Goal: Register for event/course

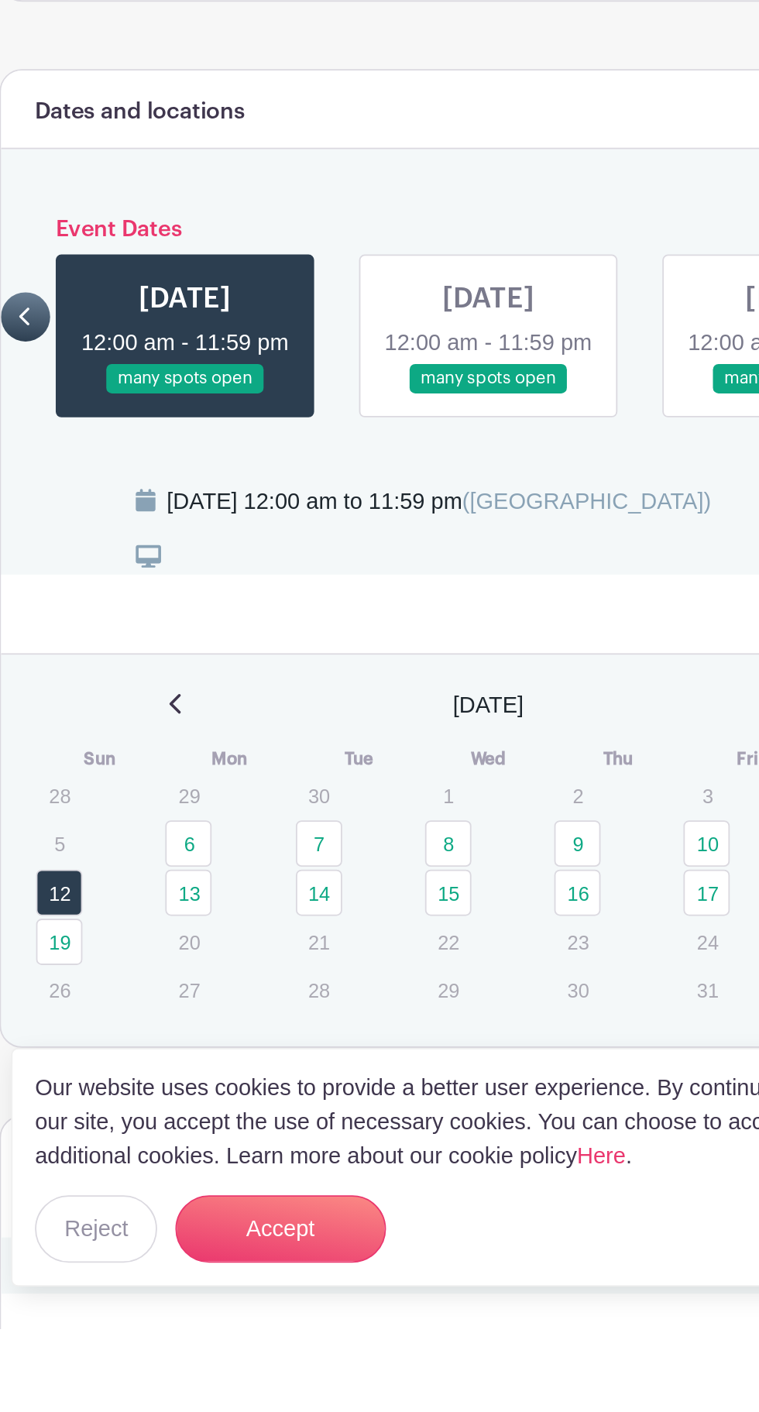
scroll to position [293, 0]
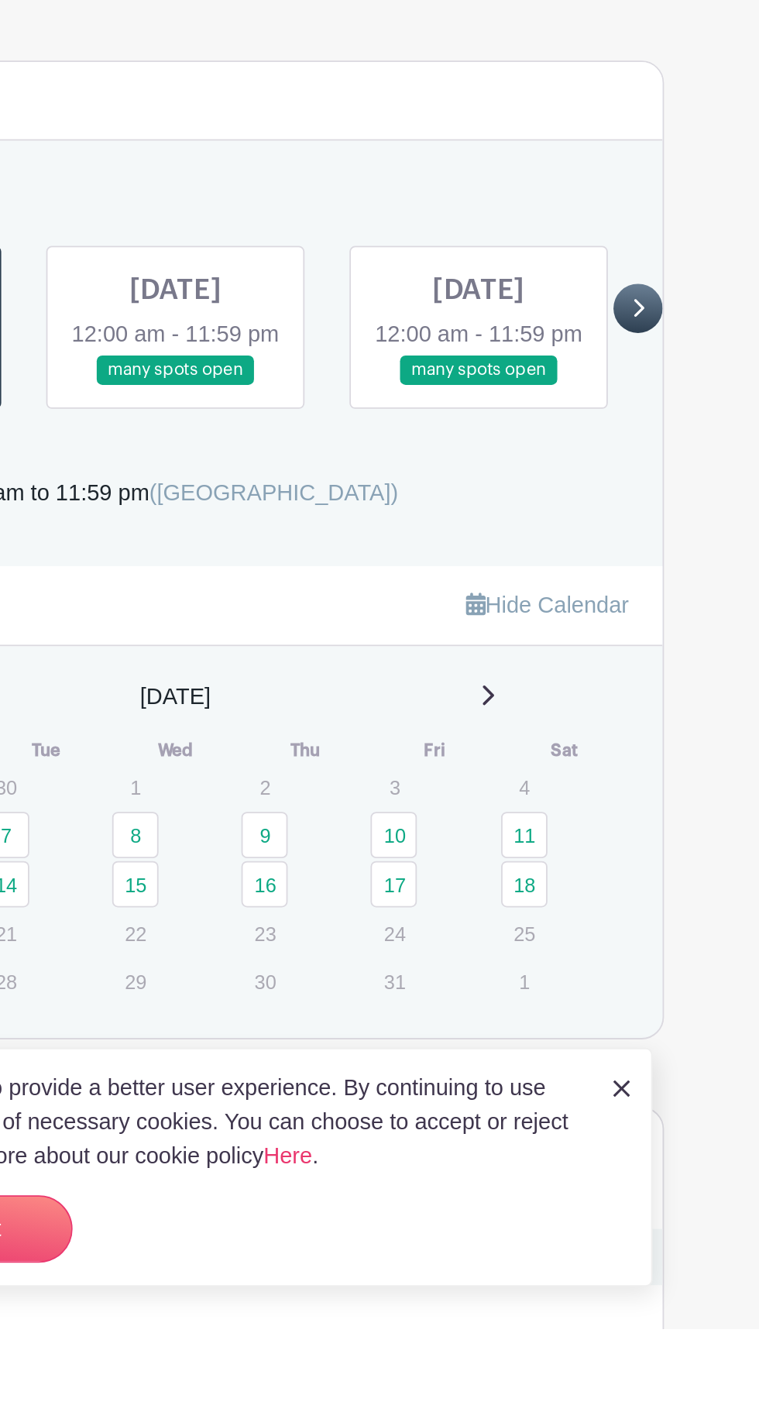
click at [635, 855] on icon at bounding box center [634, 849] width 7 height 12
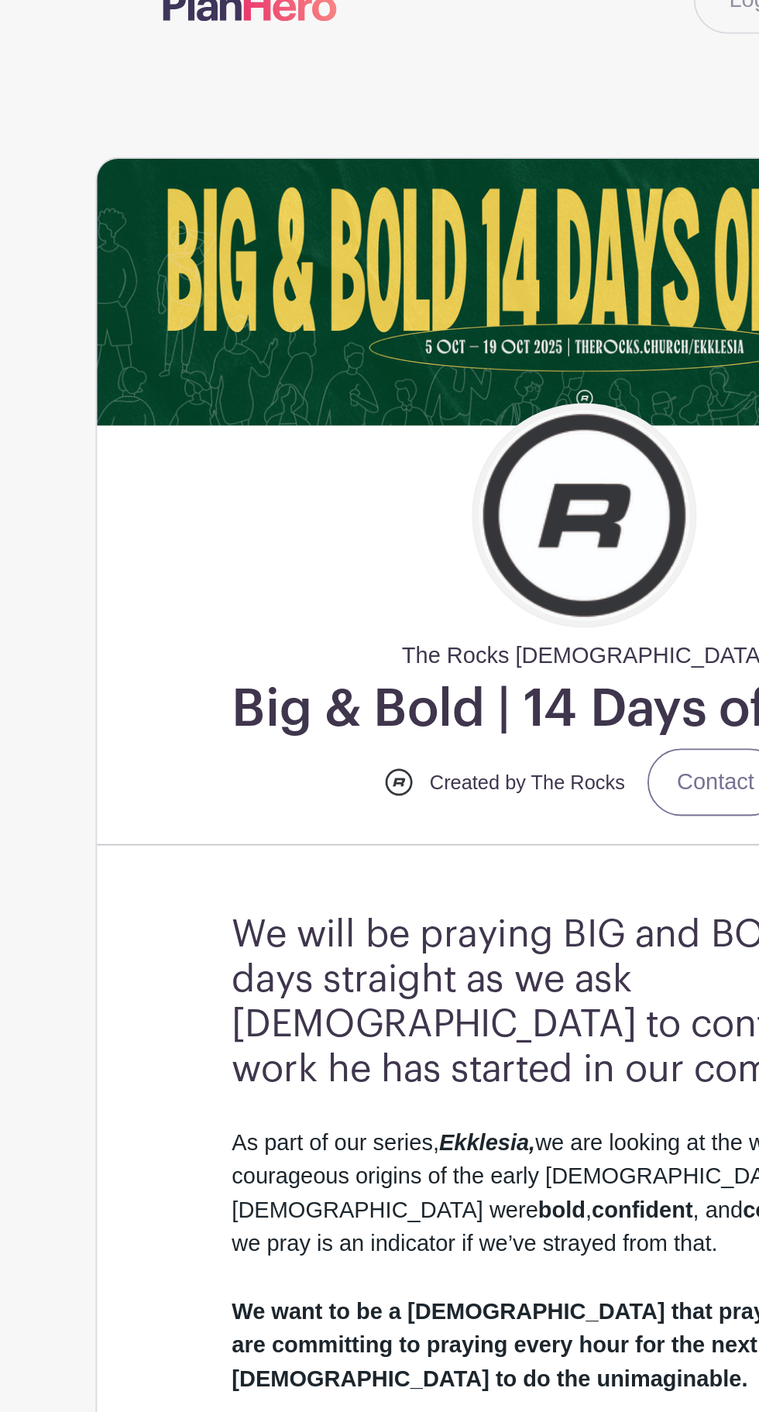
scroll to position [0, 0]
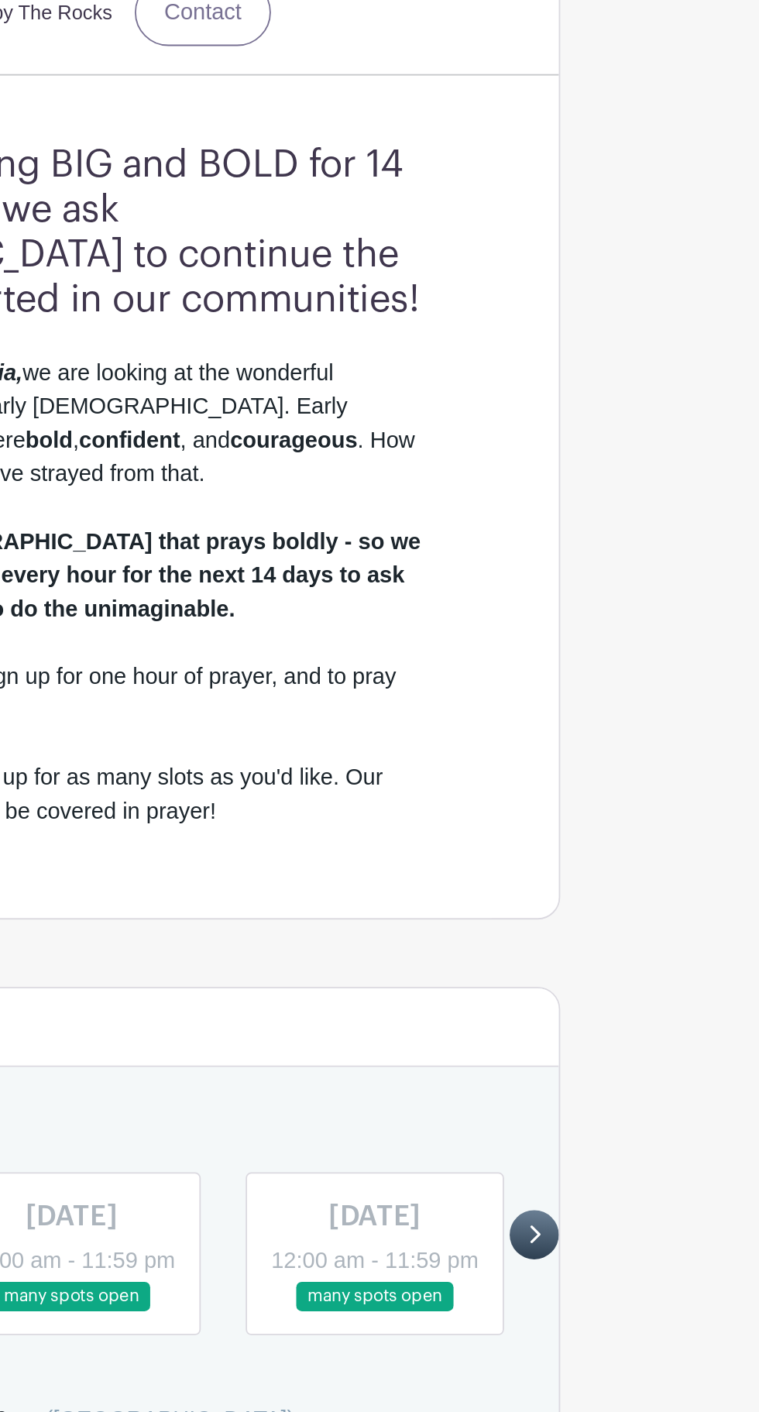
click at [635, 1148] on icon at bounding box center [634, 1143] width 7 height 12
click at [641, 1088] on div "Event Dates [DATE] 12:00 am - 11:59 pm many spots open [DATE] 12:00 am - 11:59 …" at bounding box center [379, 1142] width 537 height 111
click at [635, 1148] on icon at bounding box center [634, 1143] width 7 height 12
click at [635, 1147] on icon at bounding box center [634, 1143] width 7 height 12
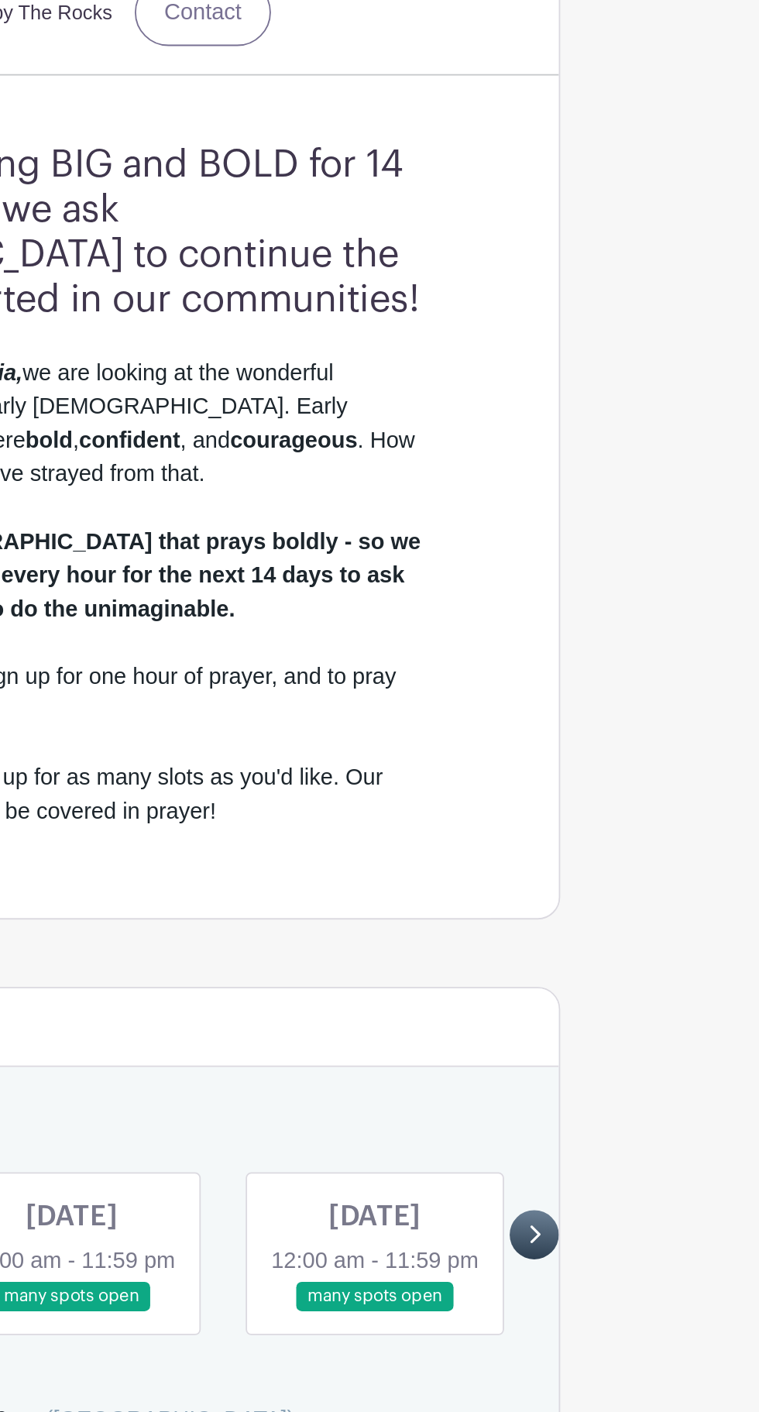
click at [379, 1185] on link at bounding box center [379, 1185] width 0 height 0
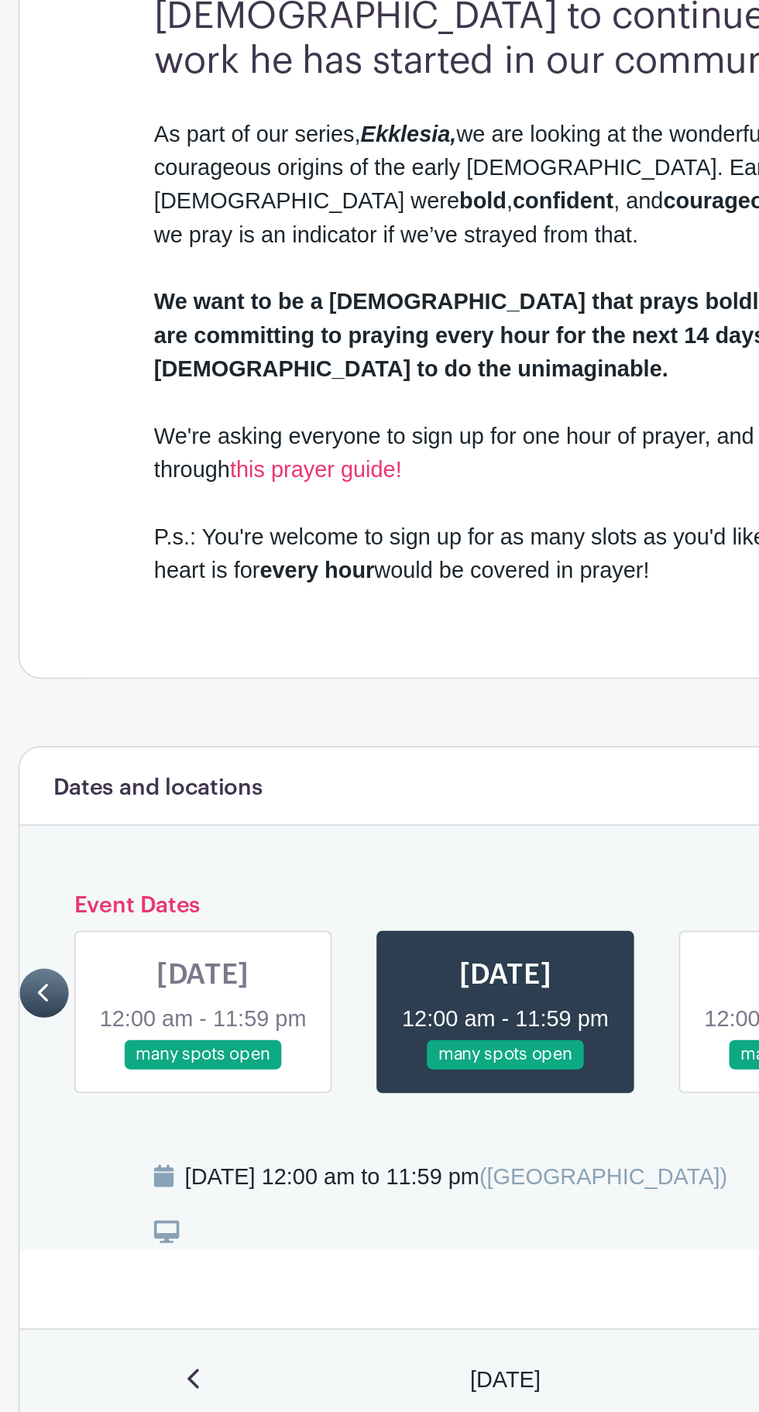
scroll to position [585, 0]
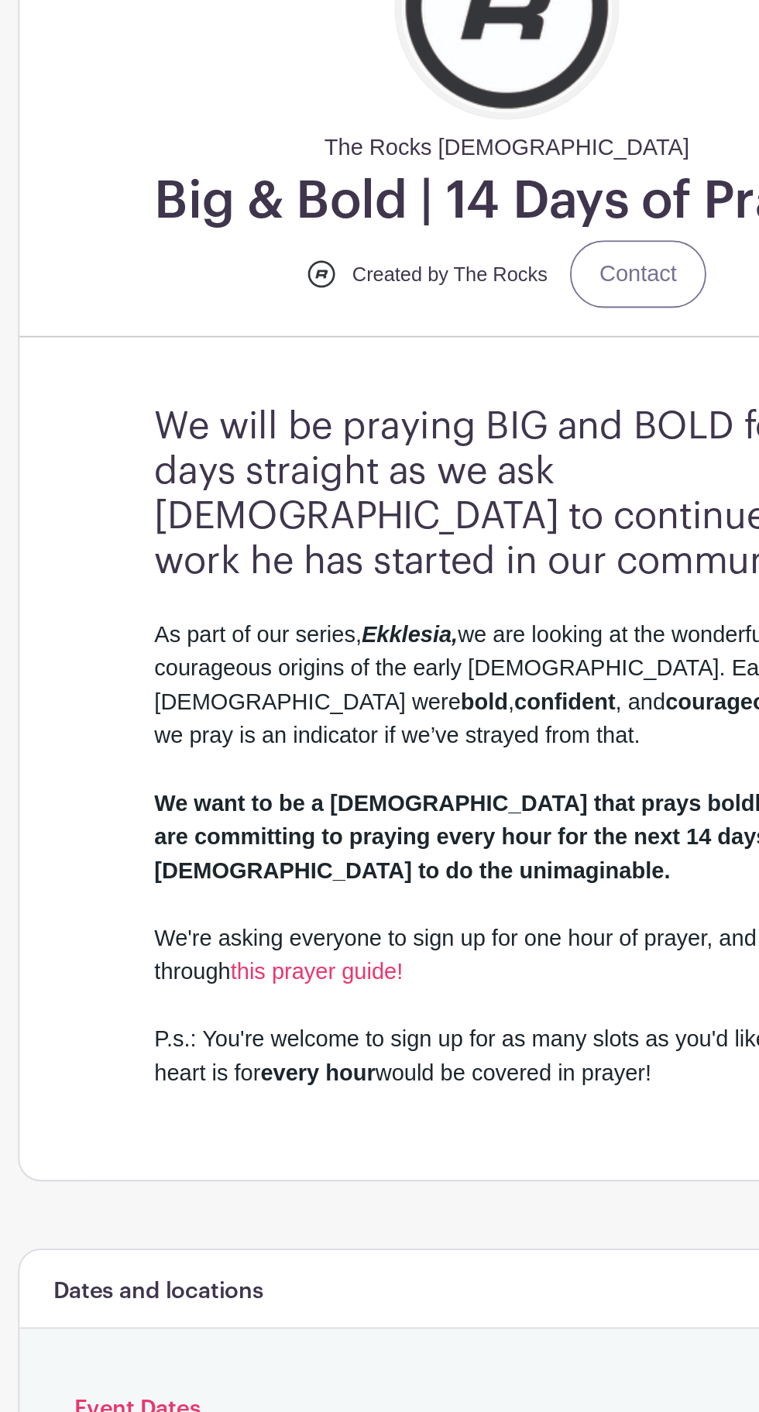
scroll to position [156, 0]
